Goal: Task Accomplishment & Management: Manage account settings

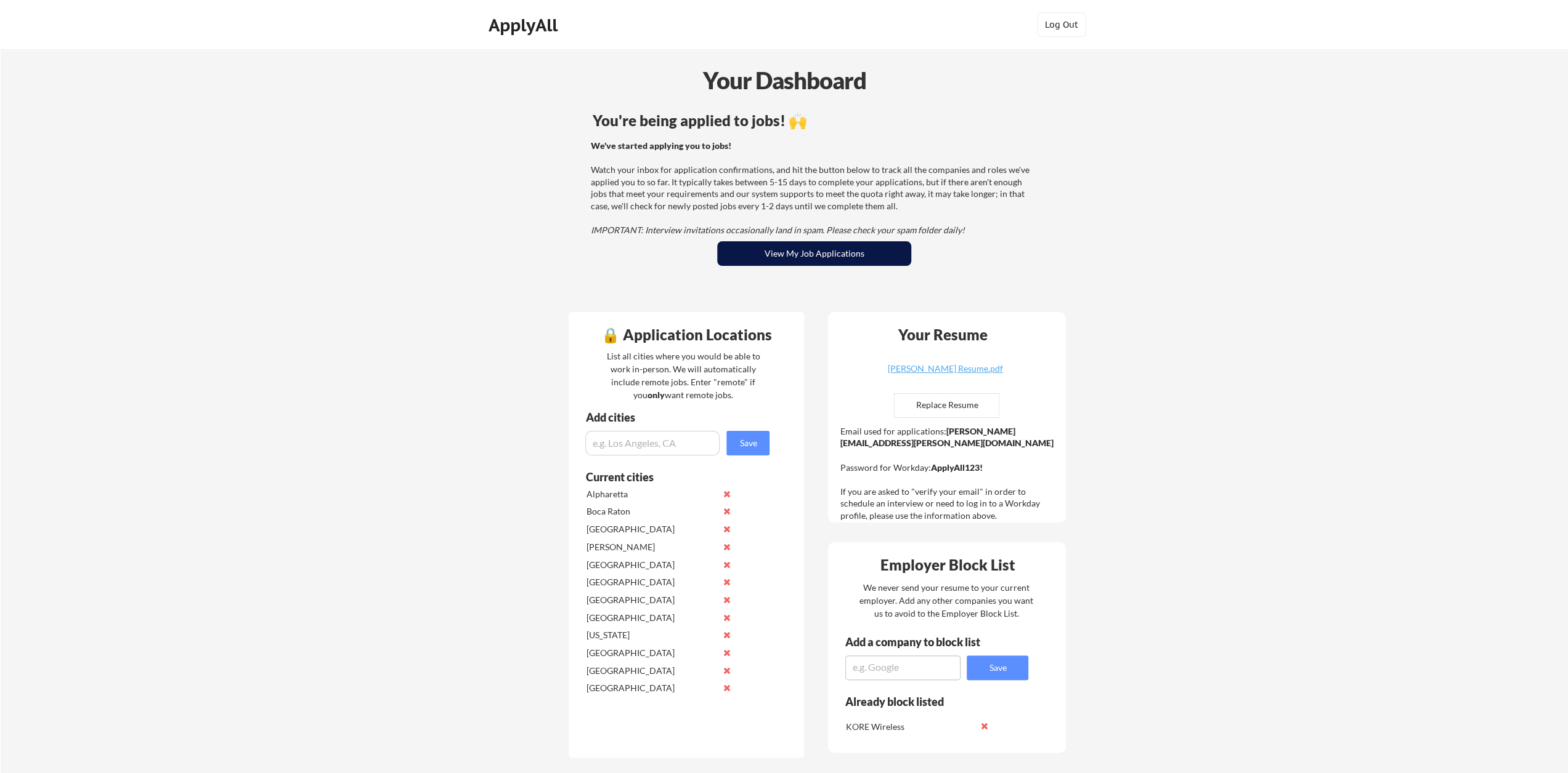
click at [807, 252] on button "View My Job Applications" at bounding box center [814, 253] width 194 height 24
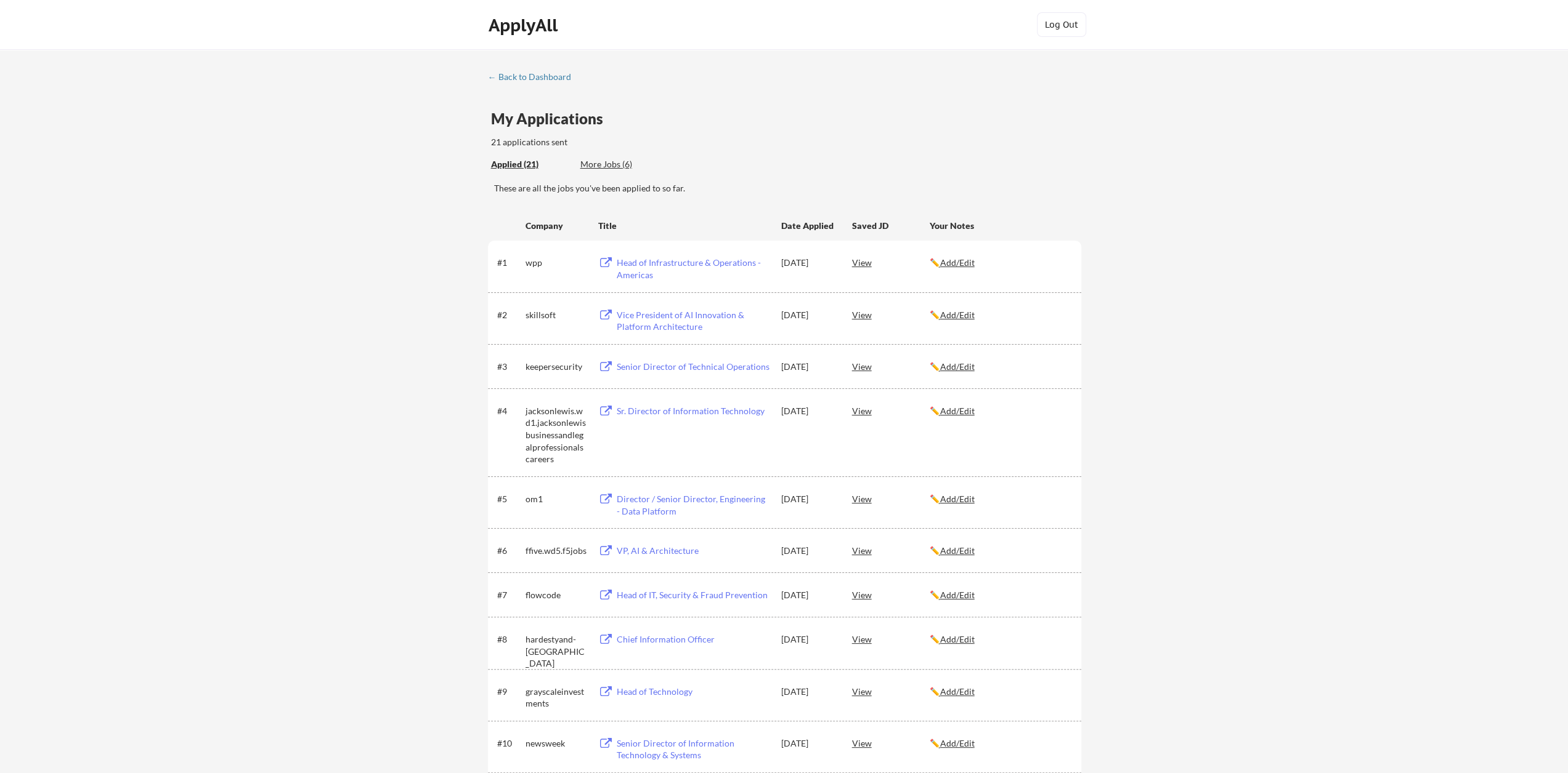
click at [594, 169] on div "More Jobs (6)" at bounding box center [625, 164] width 90 height 13
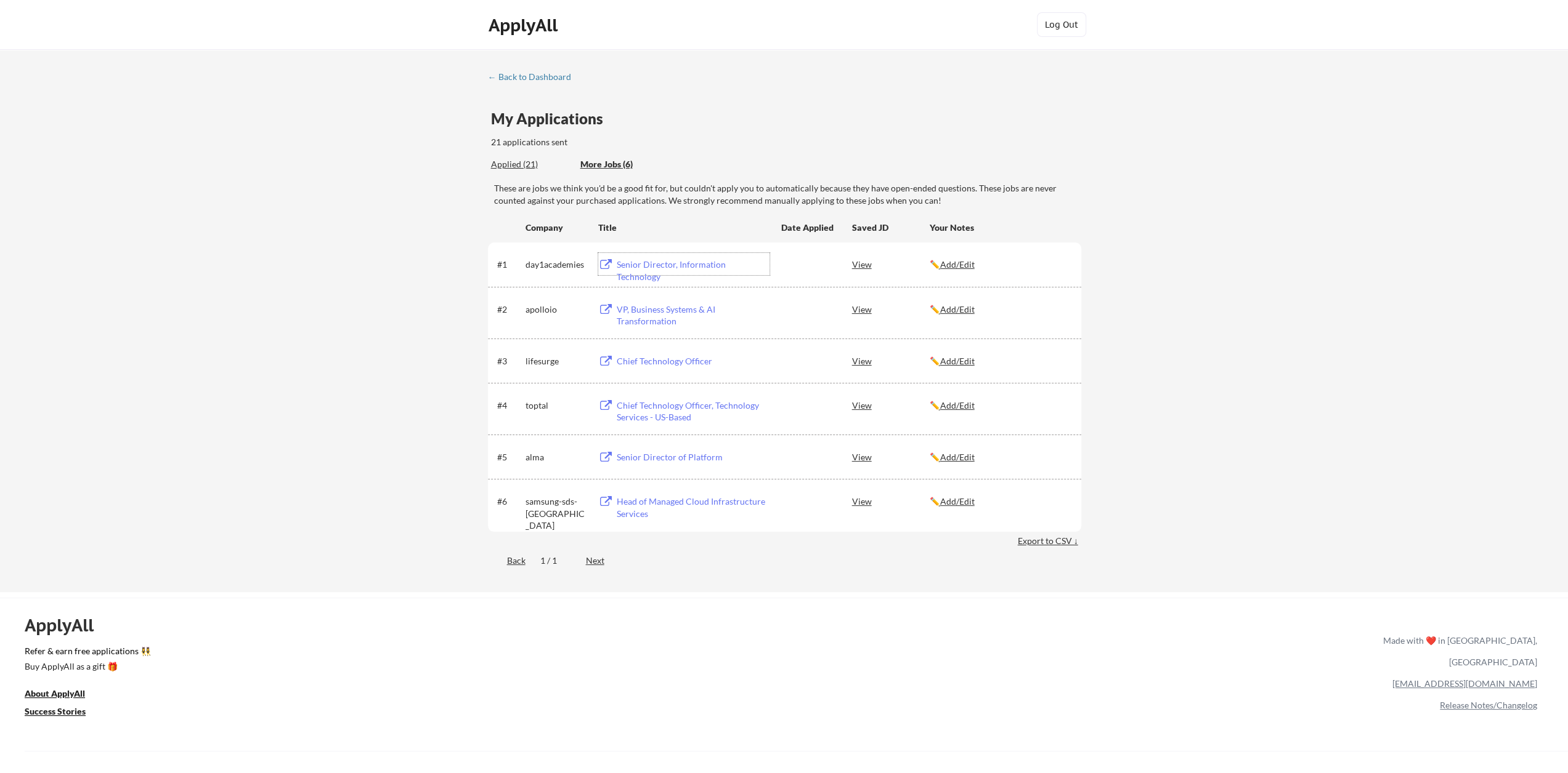
click at [671, 261] on div "Senior Director, Information Technology" at bounding box center [693, 271] width 153 height 24
click at [645, 459] on div "Senior Director of Platform" at bounding box center [693, 457] width 153 height 13
drag, startPoint x: 677, startPoint y: 500, endPoint x: 740, endPoint y: 460, distance: 74.6
click at [739, 460] on div "#1 day1academies Senior Director, Information Technology View ✏️ Add/Edit #2 ap…" at bounding box center [785, 386] width 593 height 288
click at [747, 431] on div "#4 toptal Chief Technology Officer, Technology Services - US-Based View ✏️ Add/…" at bounding box center [785, 409] width 593 height 52
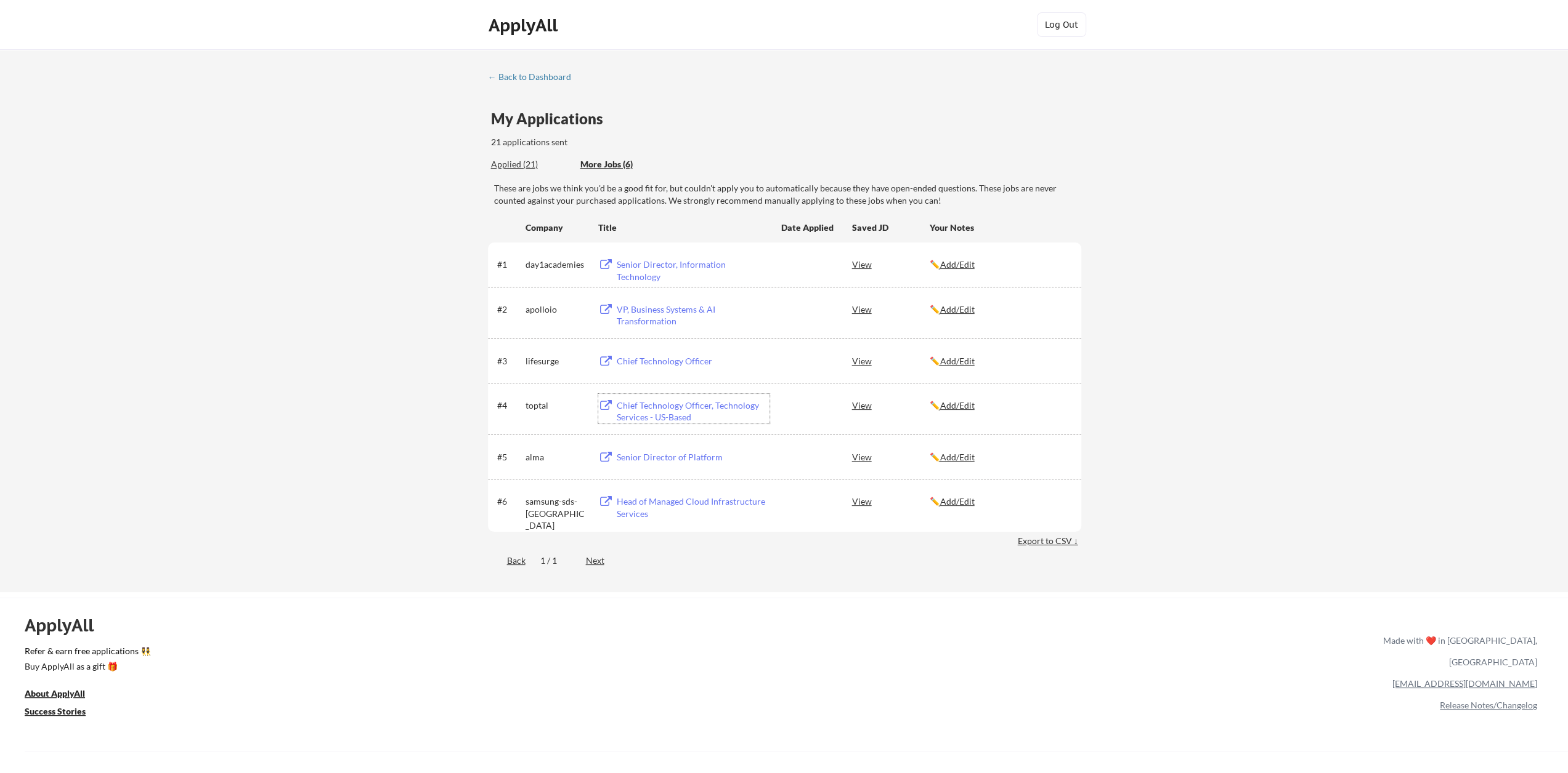
click at [686, 404] on div "Chief Technology Officer, Technology Services - US-Based" at bounding box center [693, 412] width 153 height 24
